Goal: Navigation & Orientation: Find specific page/section

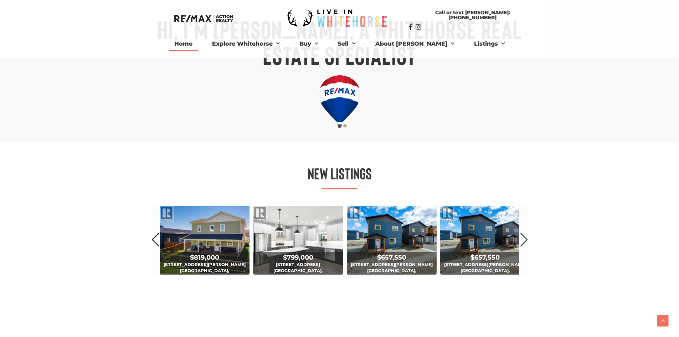
scroll to position [321, 0]
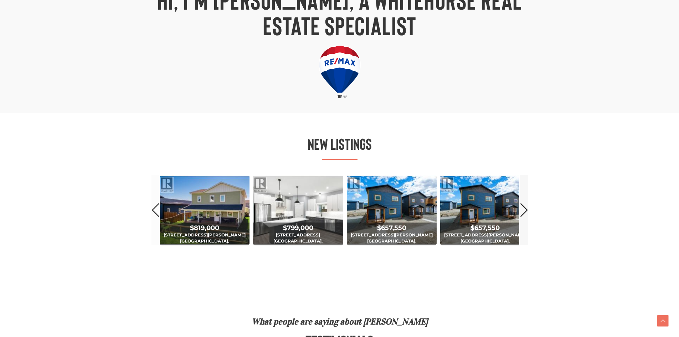
click at [525, 204] on link "Next" at bounding box center [524, 210] width 8 height 70
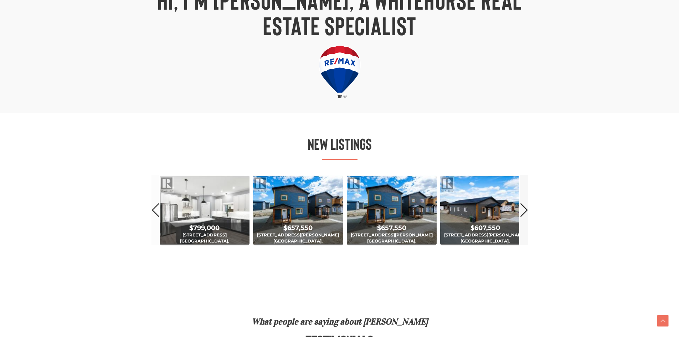
click at [525, 204] on link "Next" at bounding box center [524, 210] width 8 height 70
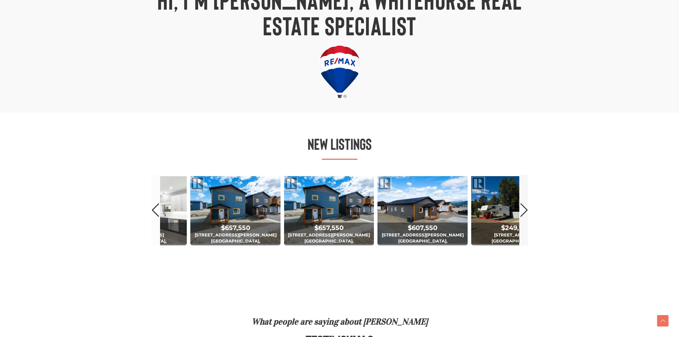
click at [525, 204] on link "Next" at bounding box center [524, 210] width 8 height 70
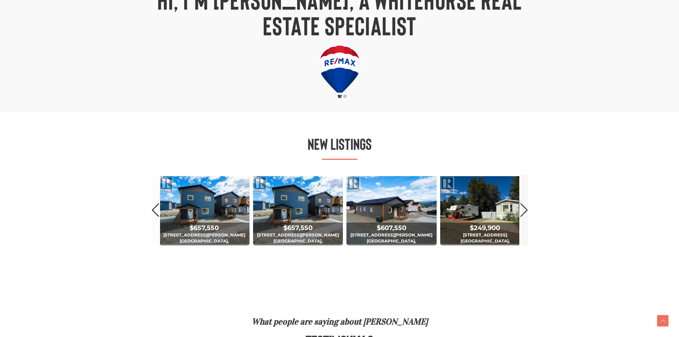
click at [525, 204] on link "Next" at bounding box center [524, 210] width 8 height 70
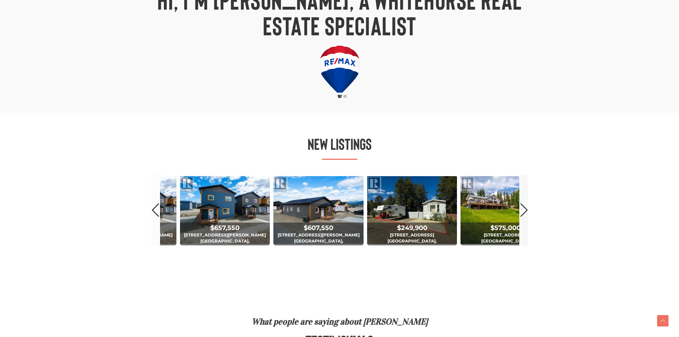
click at [525, 204] on link "Next" at bounding box center [524, 210] width 8 height 70
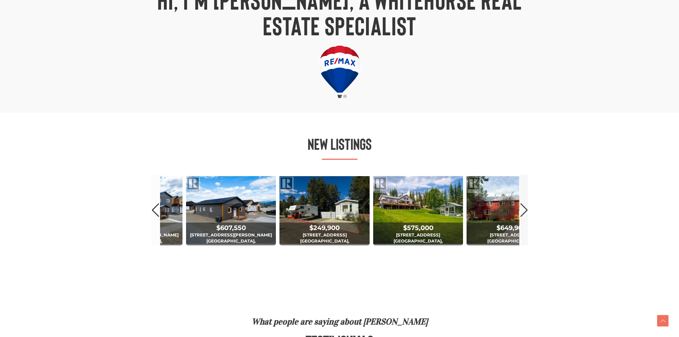
click at [525, 204] on link "Next" at bounding box center [524, 210] width 8 height 70
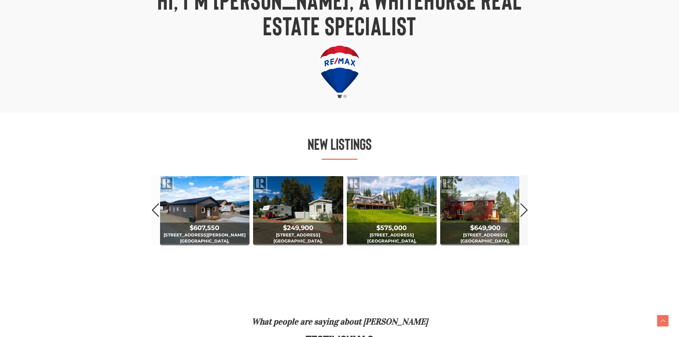
click at [525, 204] on link "Next" at bounding box center [524, 210] width 8 height 70
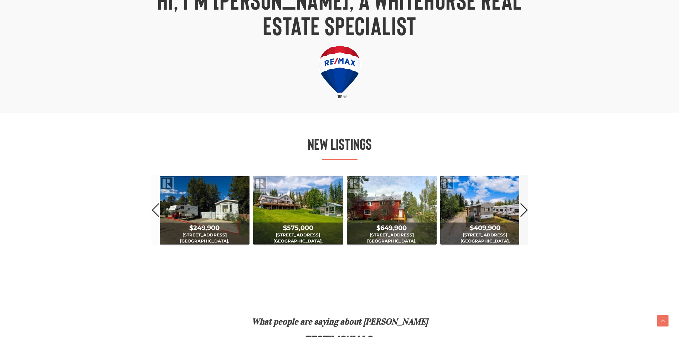
click at [525, 204] on link "Next" at bounding box center [524, 210] width 8 height 70
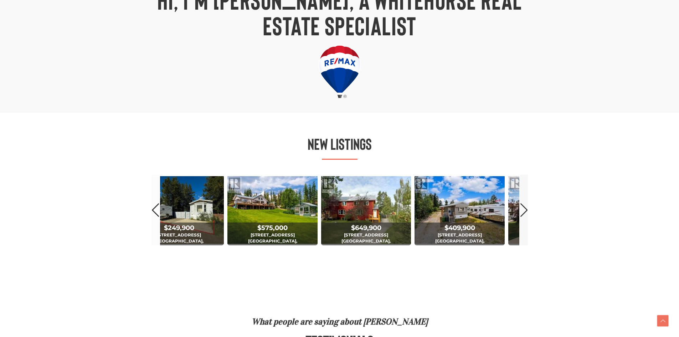
click at [525, 204] on link "Next" at bounding box center [524, 210] width 8 height 70
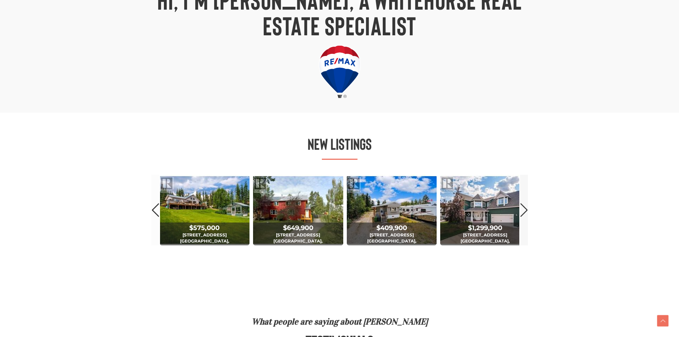
click at [525, 204] on link "Next" at bounding box center [524, 210] width 8 height 70
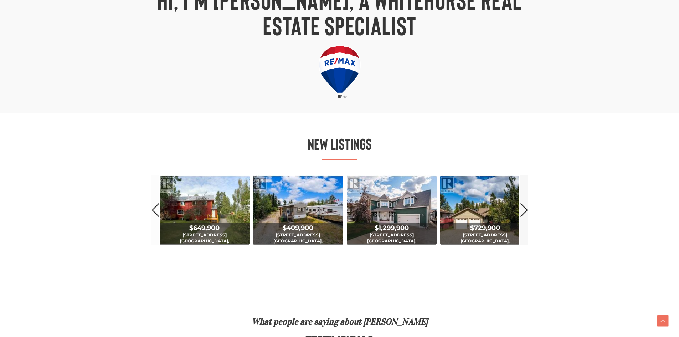
click at [526, 209] on link "Next" at bounding box center [524, 210] width 8 height 70
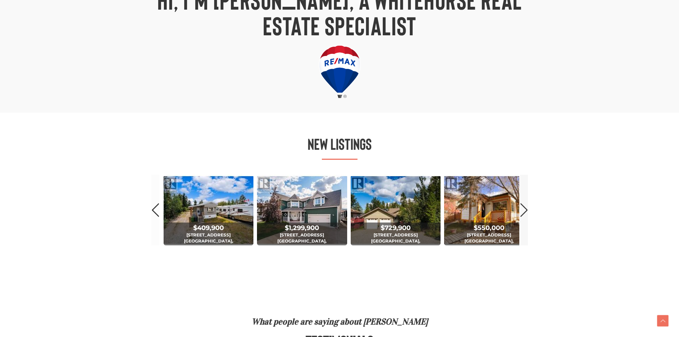
click at [526, 212] on link "Next" at bounding box center [524, 210] width 8 height 70
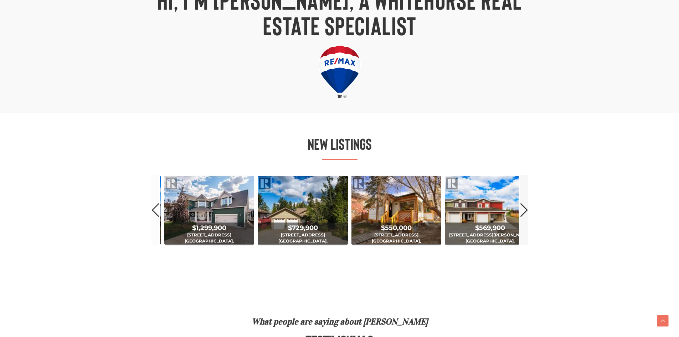
click at [526, 212] on link "Next" at bounding box center [524, 210] width 8 height 70
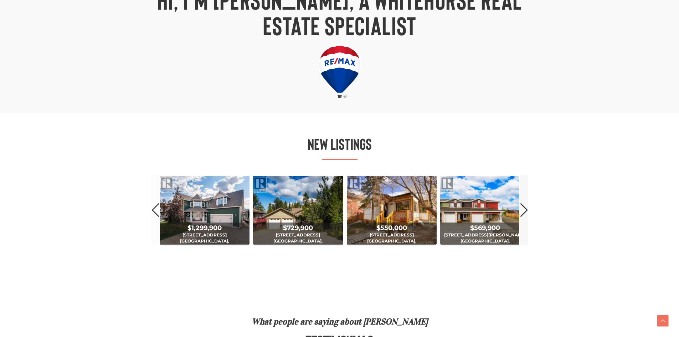
click at [526, 212] on link "Next" at bounding box center [524, 210] width 8 height 70
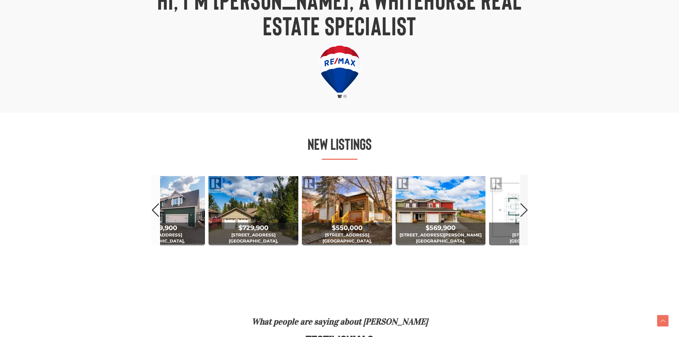
click at [526, 212] on link "Next" at bounding box center [524, 210] width 8 height 70
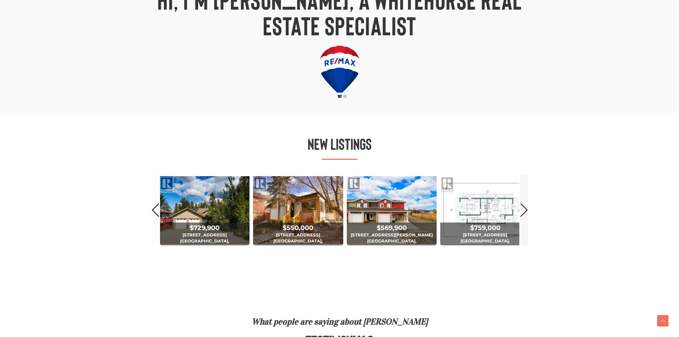
click at [526, 212] on link "Next" at bounding box center [524, 210] width 8 height 70
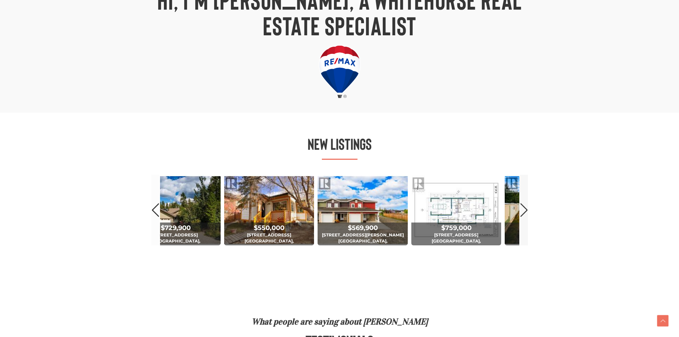
click at [526, 212] on link "Next" at bounding box center [524, 210] width 8 height 70
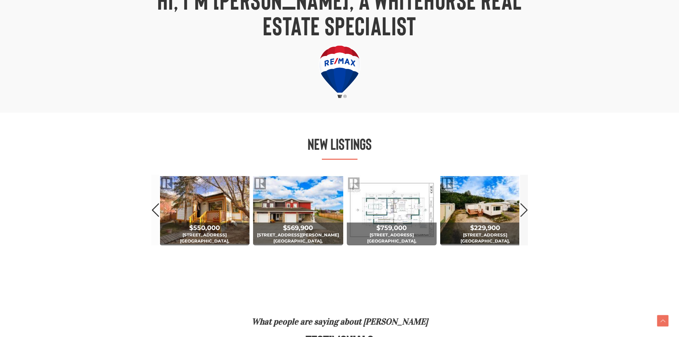
click at [526, 212] on link "Next" at bounding box center [524, 210] width 8 height 70
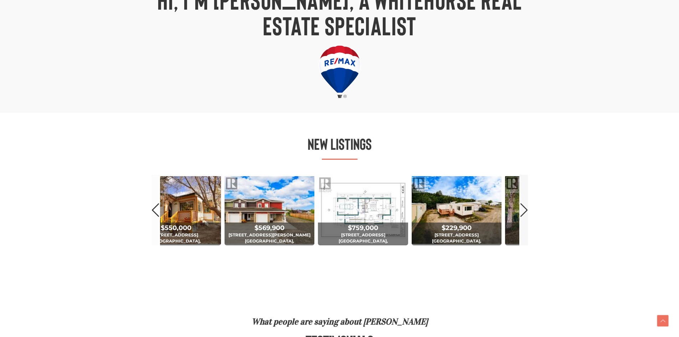
click at [526, 212] on link "Next" at bounding box center [524, 210] width 8 height 70
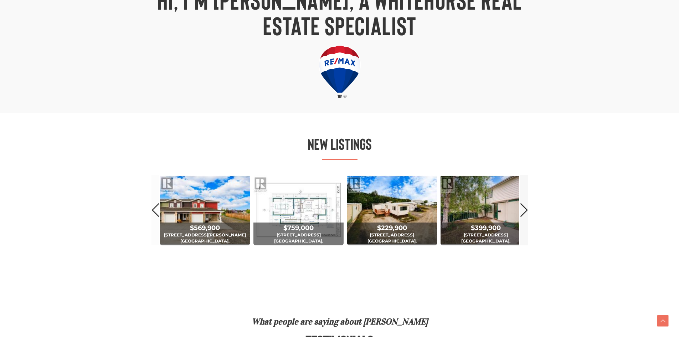
click at [526, 212] on link "Next" at bounding box center [524, 210] width 8 height 70
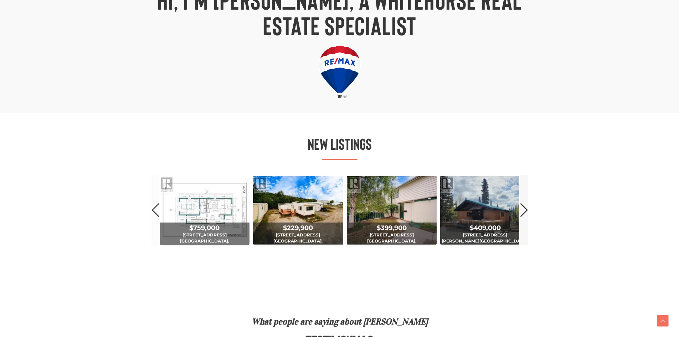
click at [526, 212] on link "Next" at bounding box center [524, 210] width 8 height 70
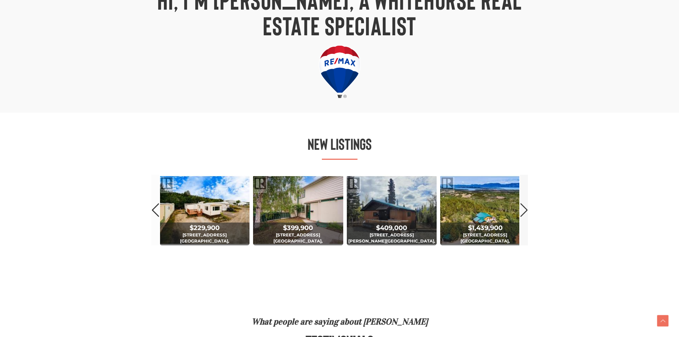
click at [526, 212] on link "Next" at bounding box center [524, 210] width 8 height 70
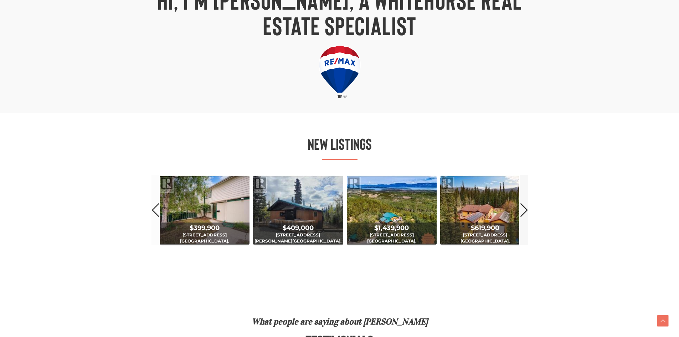
click at [526, 212] on link "Next" at bounding box center [524, 210] width 8 height 70
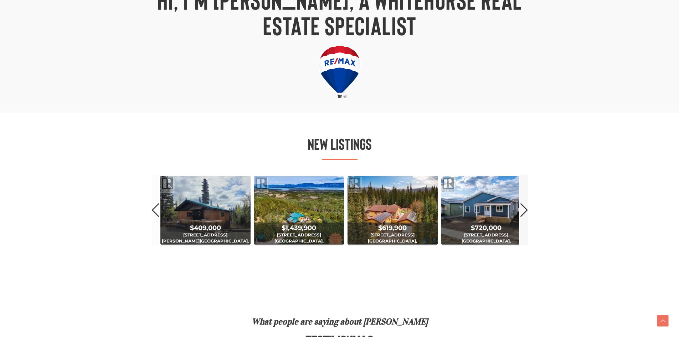
click at [526, 212] on link "Next" at bounding box center [524, 210] width 8 height 70
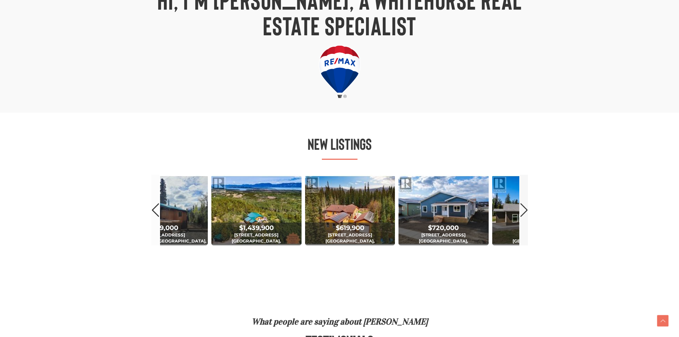
click at [526, 212] on link "Next" at bounding box center [524, 210] width 8 height 70
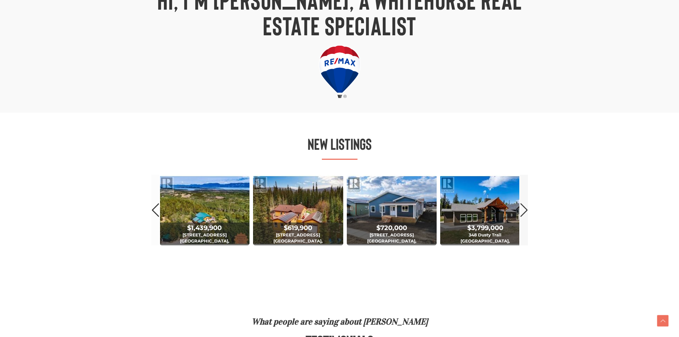
click at [526, 212] on link "Next" at bounding box center [524, 210] width 8 height 70
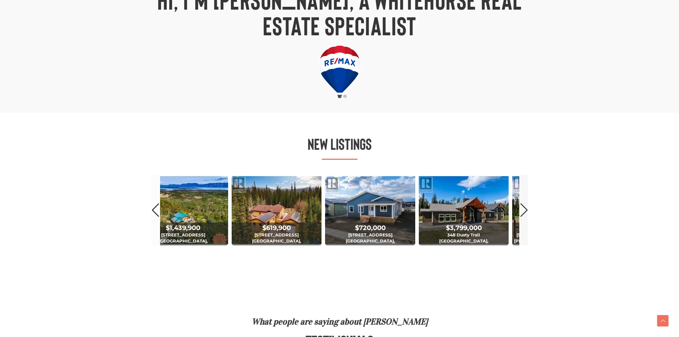
click at [526, 212] on link "Next" at bounding box center [524, 210] width 8 height 70
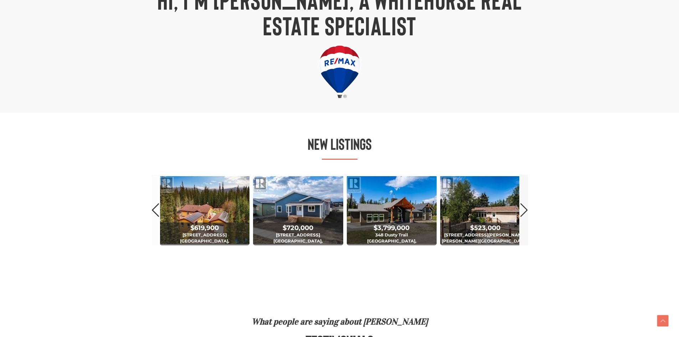
click at [526, 212] on link "Next" at bounding box center [524, 210] width 8 height 70
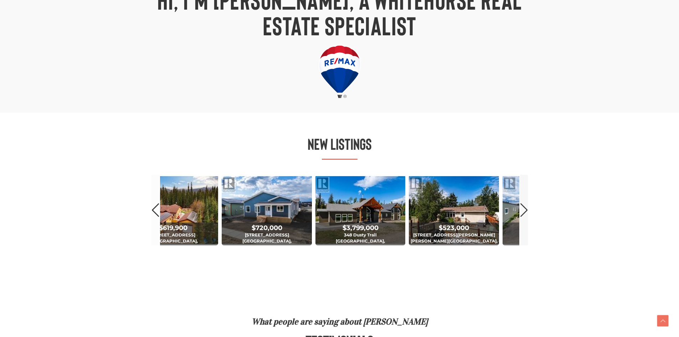
click at [526, 212] on link "Next" at bounding box center [524, 210] width 8 height 70
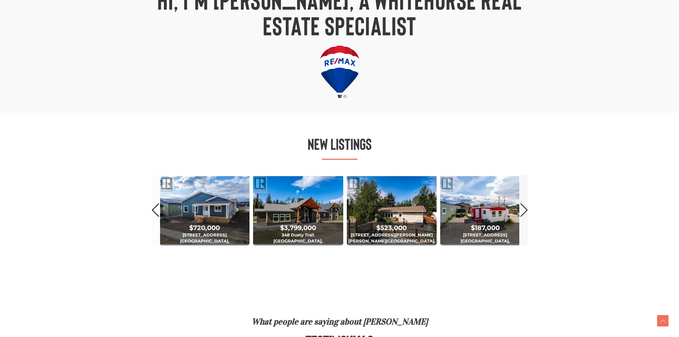
click at [526, 212] on link "Next" at bounding box center [524, 210] width 8 height 70
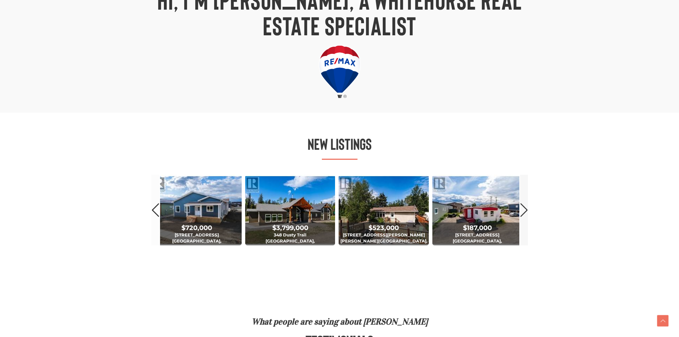
click at [526, 212] on link "Next" at bounding box center [524, 210] width 8 height 70
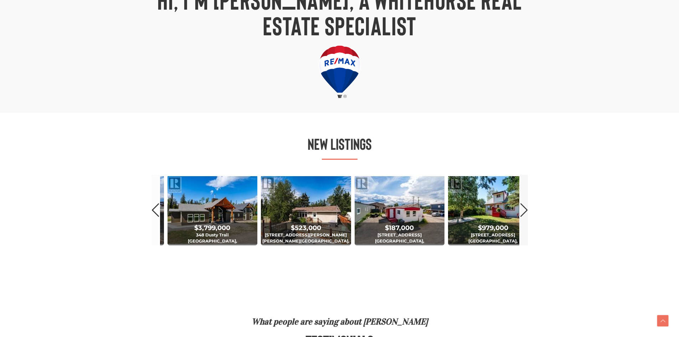
click at [526, 212] on link "Next" at bounding box center [524, 210] width 8 height 70
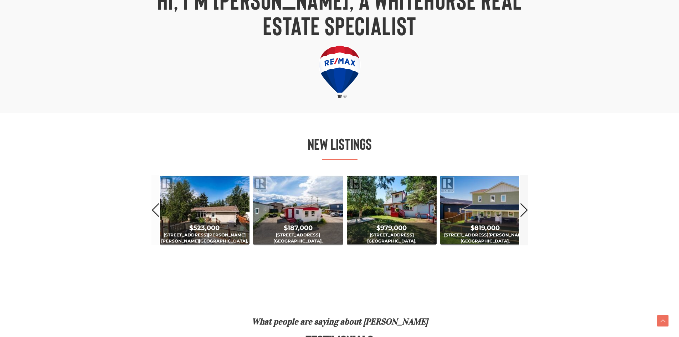
click at [526, 212] on link "Next" at bounding box center [524, 210] width 8 height 70
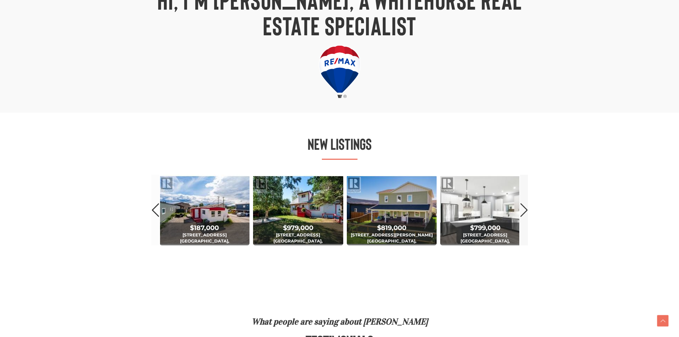
click at [526, 212] on link "Next" at bounding box center [524, 210] width 8 height 70
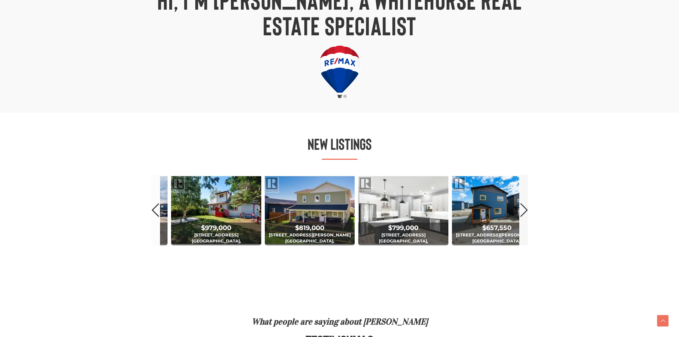
click at [526, 212] on link "Next" at bounding box center [524, 210] width 8 height 70
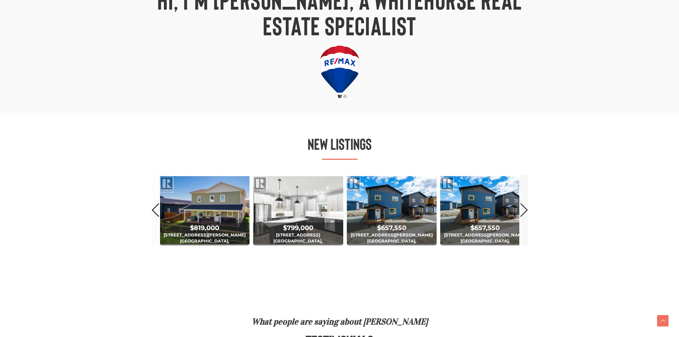
click at [526, 212] on link "Next" at bounding box center [524, 210] width 8 height 70
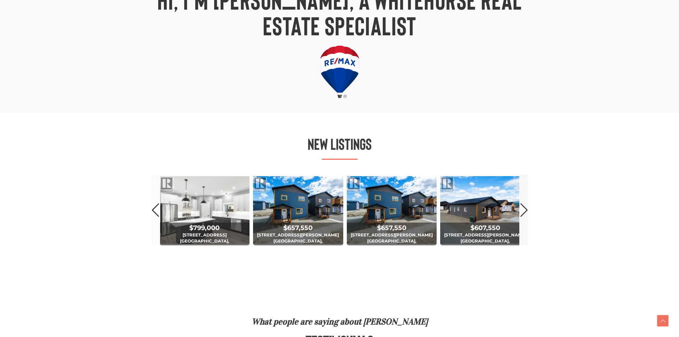
click at [526, 212] on link "Next" at bounding box center [524, 210] width 8 height 70
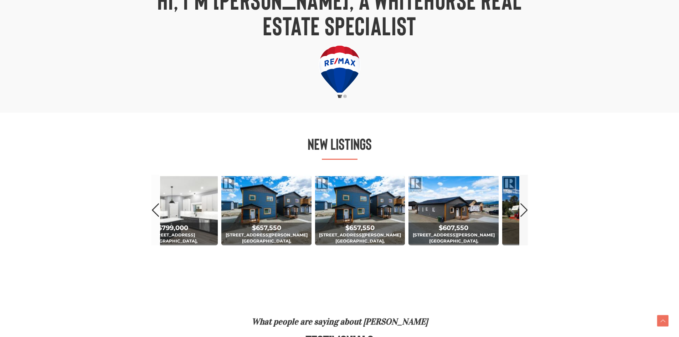
click at [526, 212] on link "Next" at bounding box center [524, 210] width 8 height 70
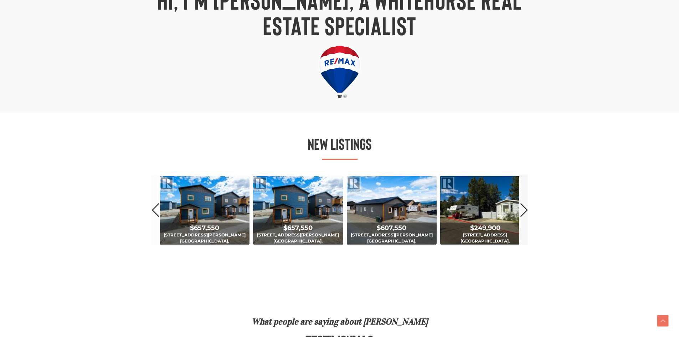
click at [526, 212] on link "Next" at bounding box center [524, 210] width 8 height 70
